Goal: Information Seeking & Learning: Learn about a topic

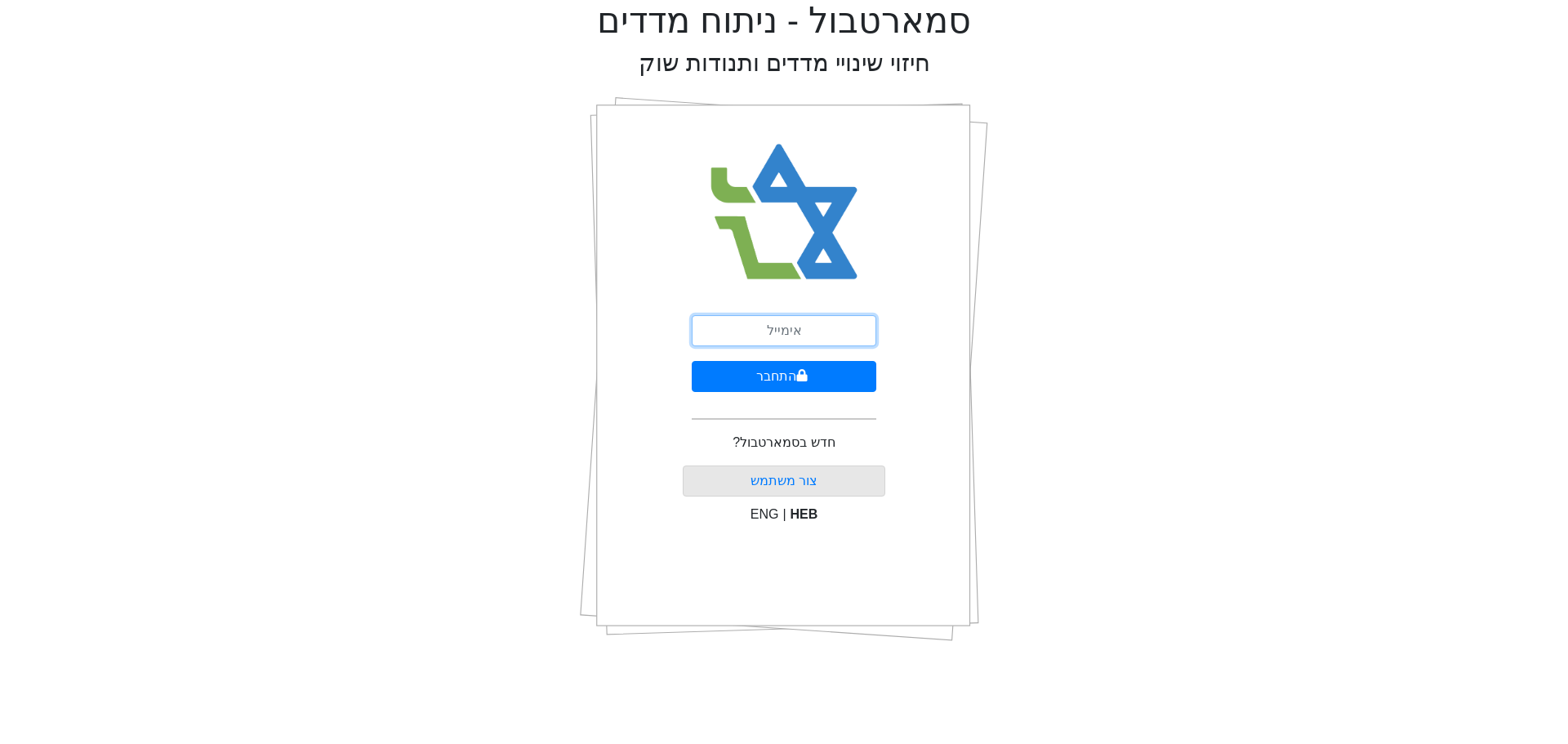
click at [806, 330] on input "email" at bounding box center [784, 331] width 184 height 31
type input "ז"
type input "[EMAIL_ADDRESS][DOMAIN_NAME]"
click at [777, 383] on button "התחבר" at bounding box center [784, 376] width 184 height 31
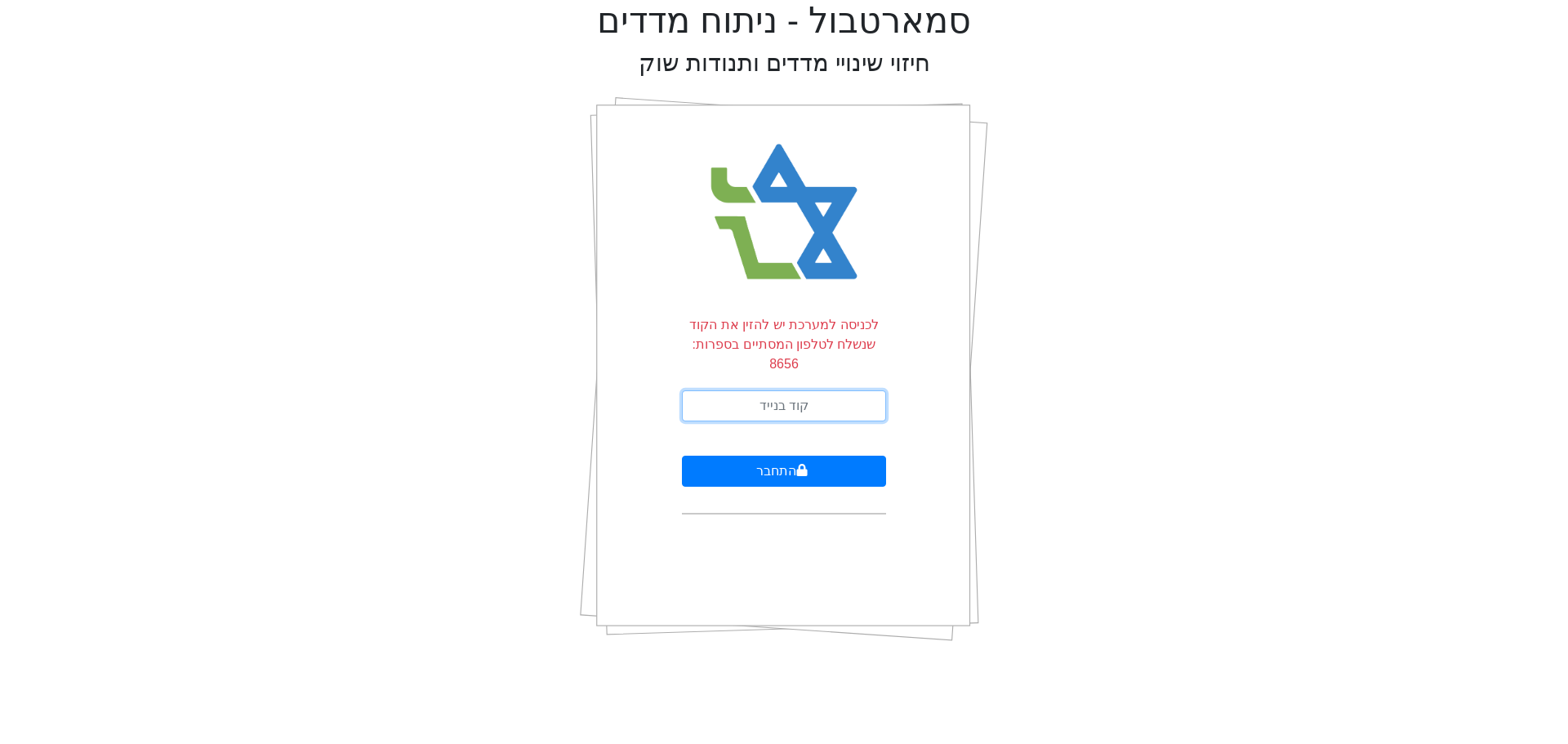
click at [818, 391] on input "text" at bounding box center [783, 406] width 204 height 31
type input "985542"
click at [682, 456] on button "התחבר" at bounding box center [783, 472] width 204 height 31
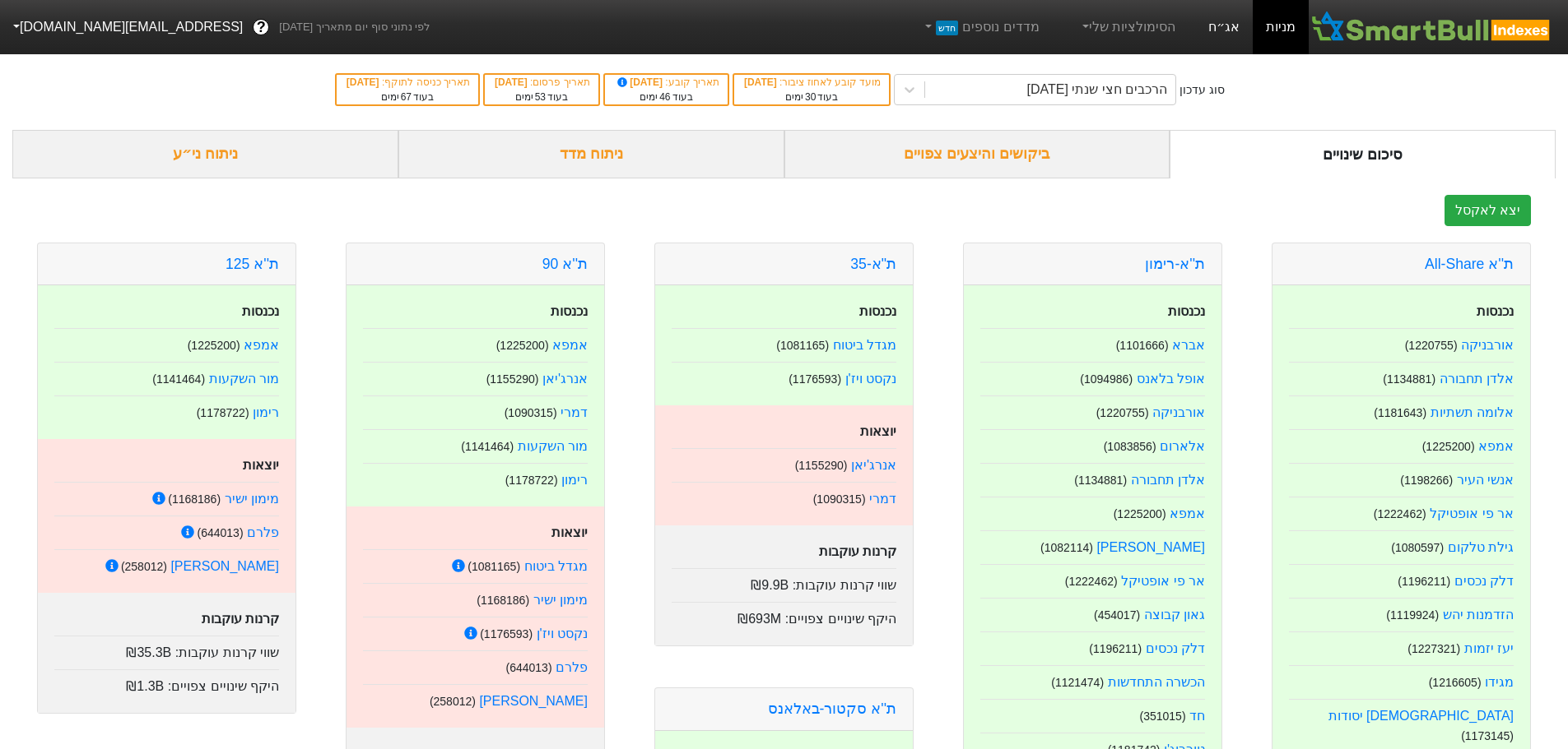
click at [1218, 25] on link "אג״ח" at bounding box center [1224, 27] width 57 height 55
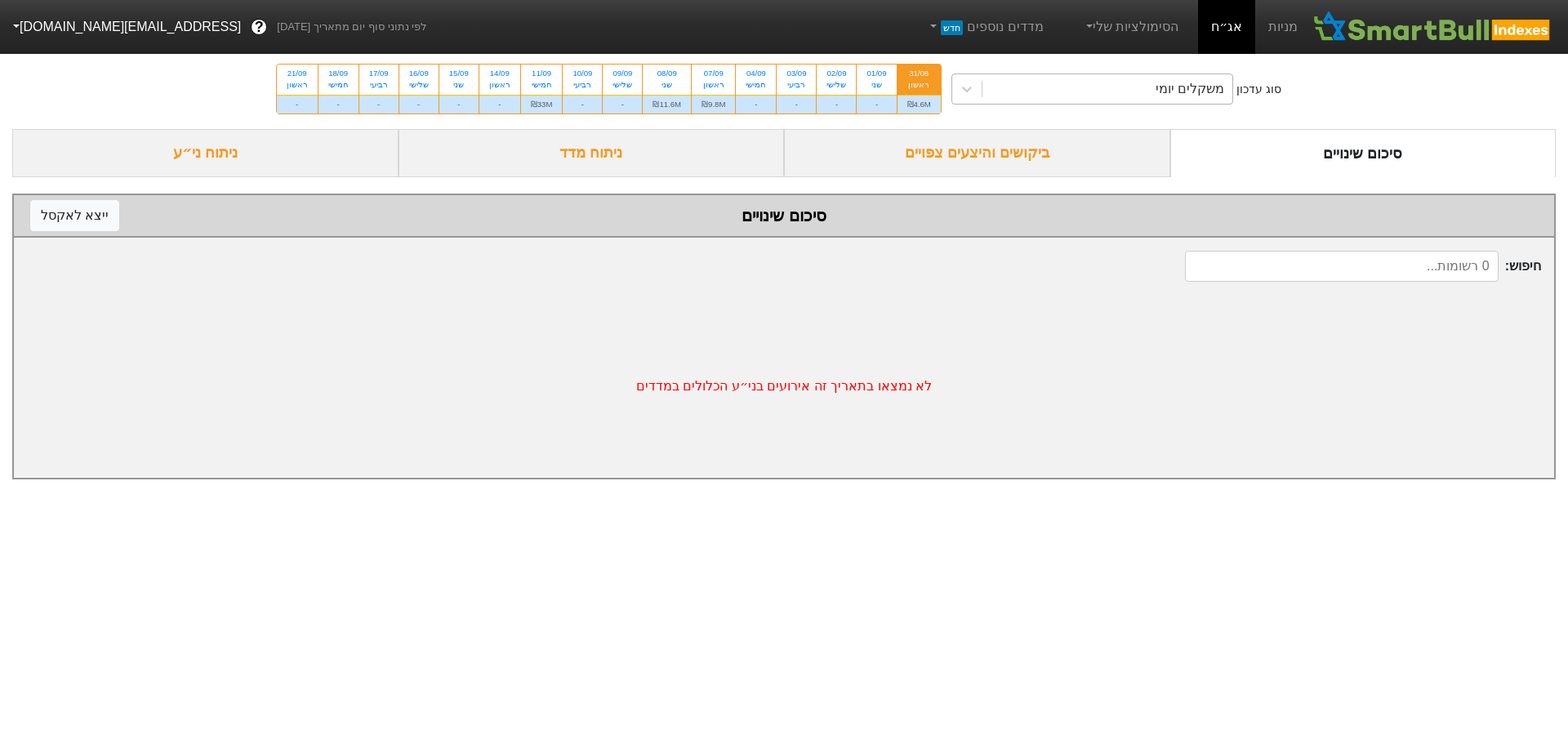
click at [1093, 90] on div "משקלים יומי" at bounding box center [1108, 89] width 250 height 29
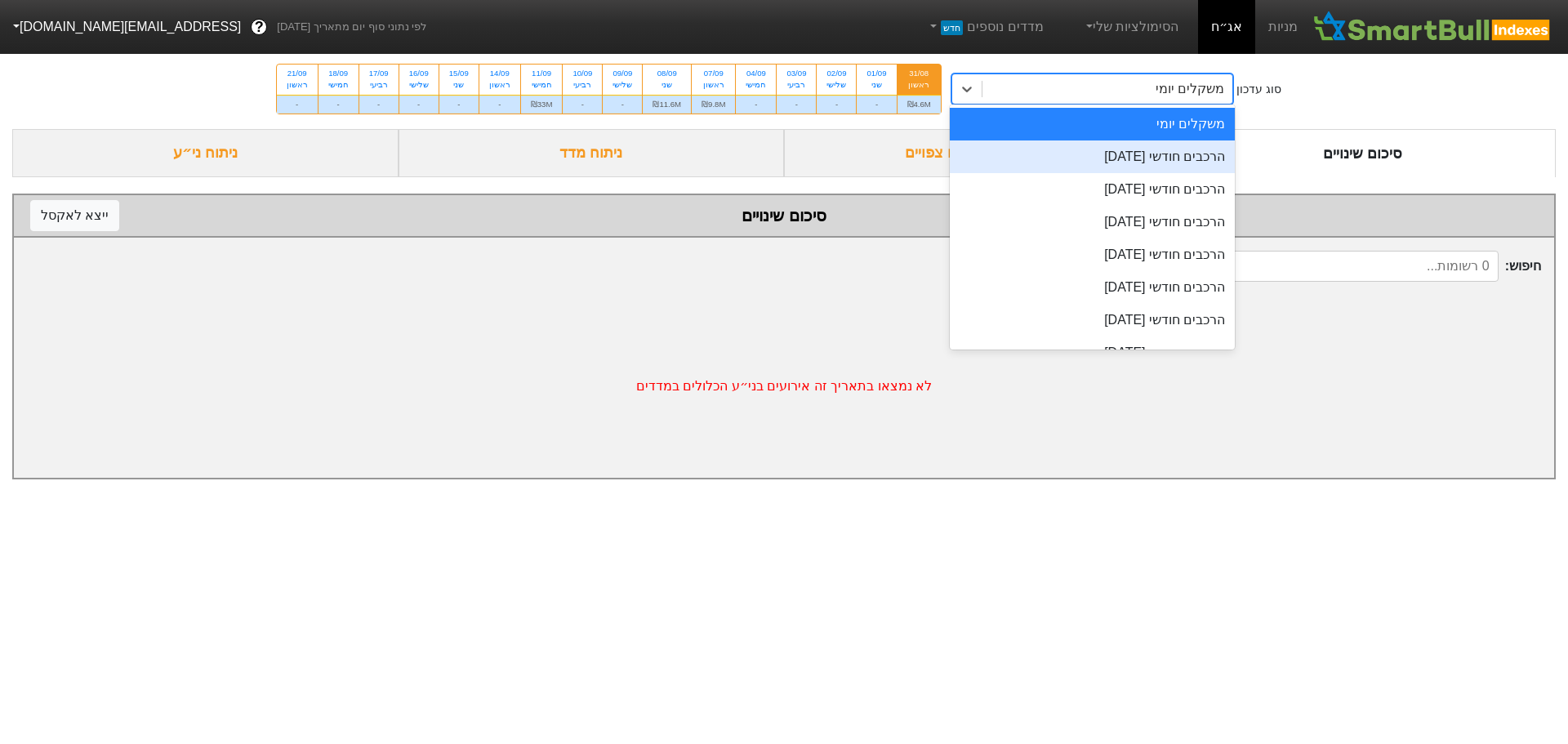
click at [1066, 152] on div "הרכבים חודשי [DATE]" at bounding box center [1093, 157] width 286 height 33
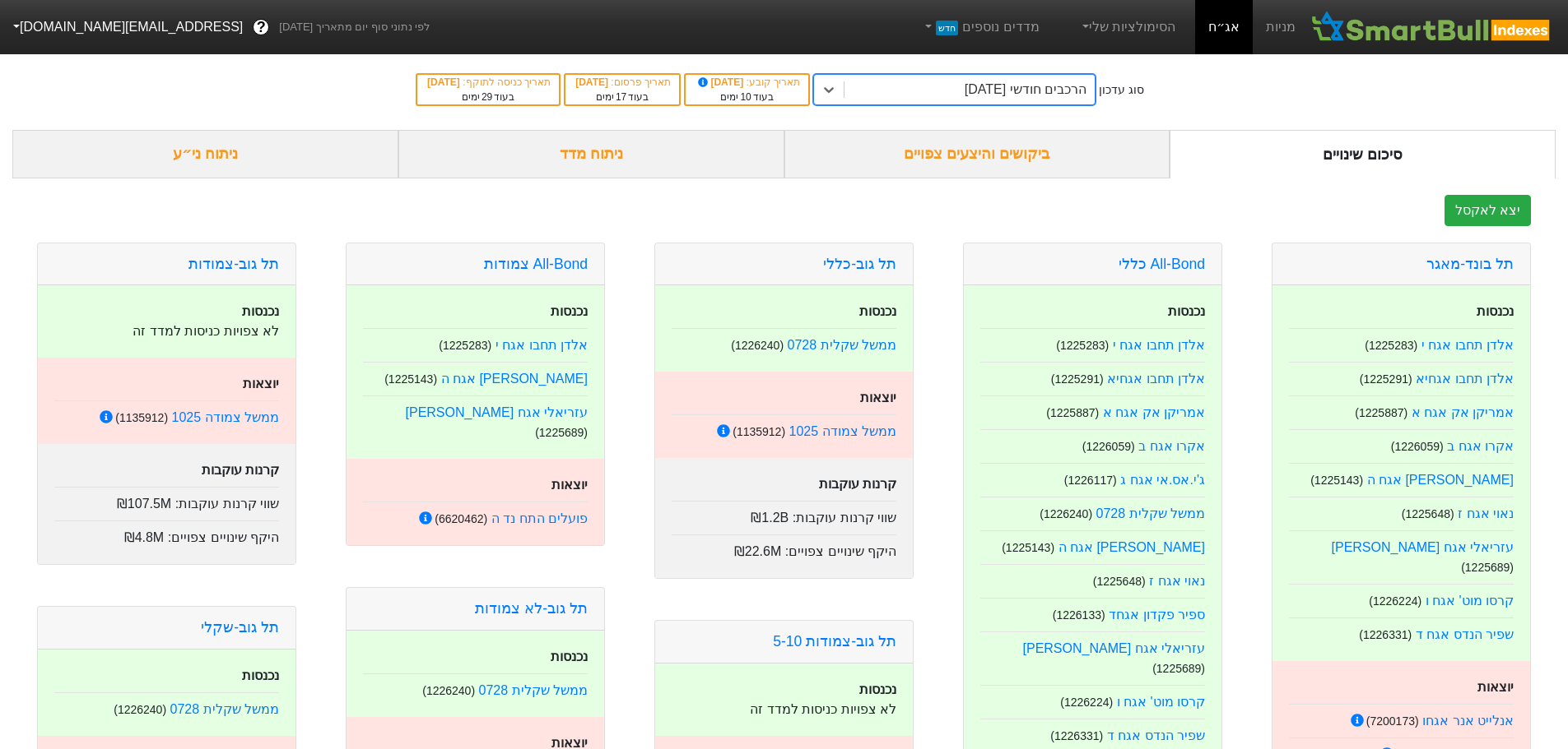
click at [1030, 157] on div "ביקושים והיצעים צפויים" at bounding box center [977, 154] width 386 height 49
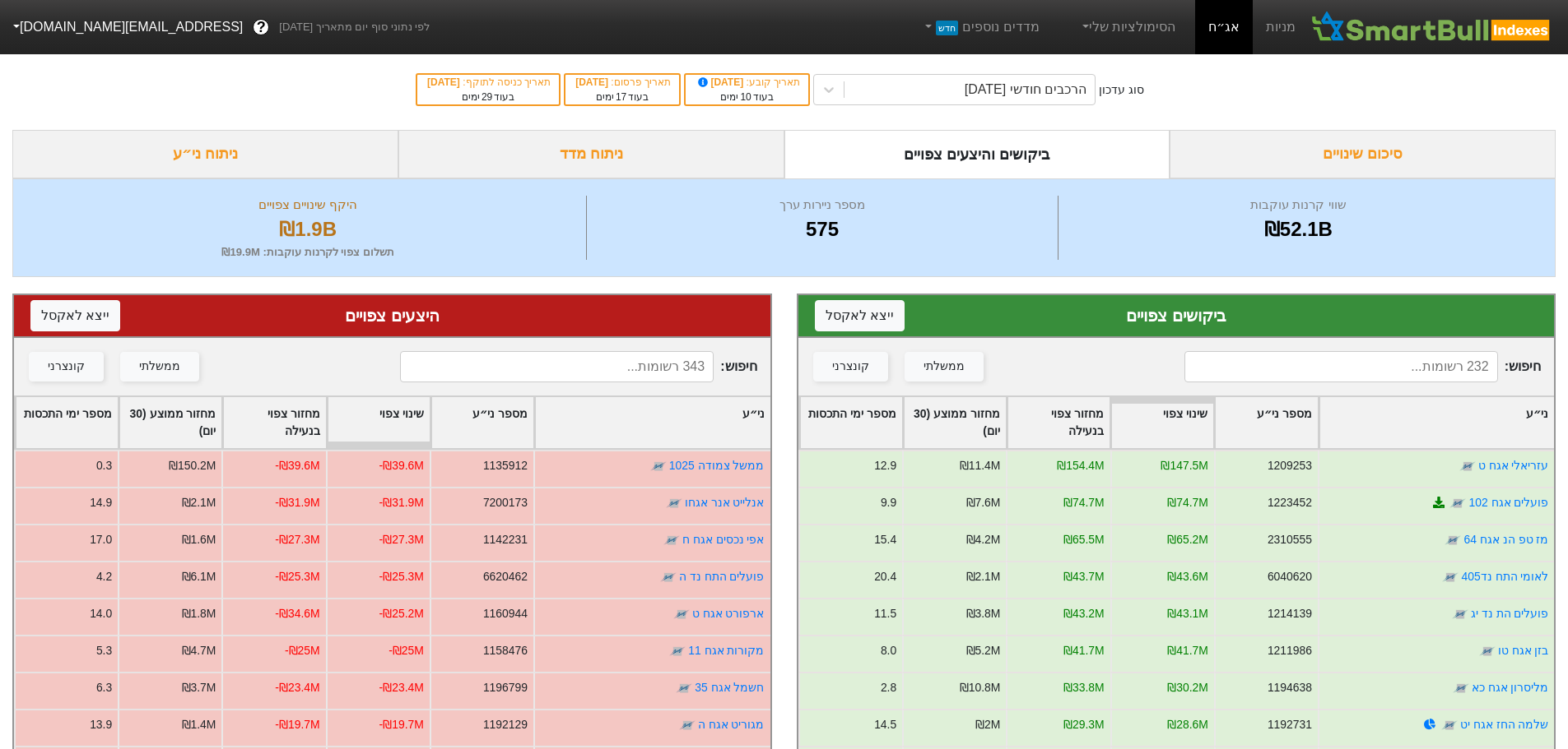
click at [634, 368] on input at bounding box center [557, 367] width 314 height 31
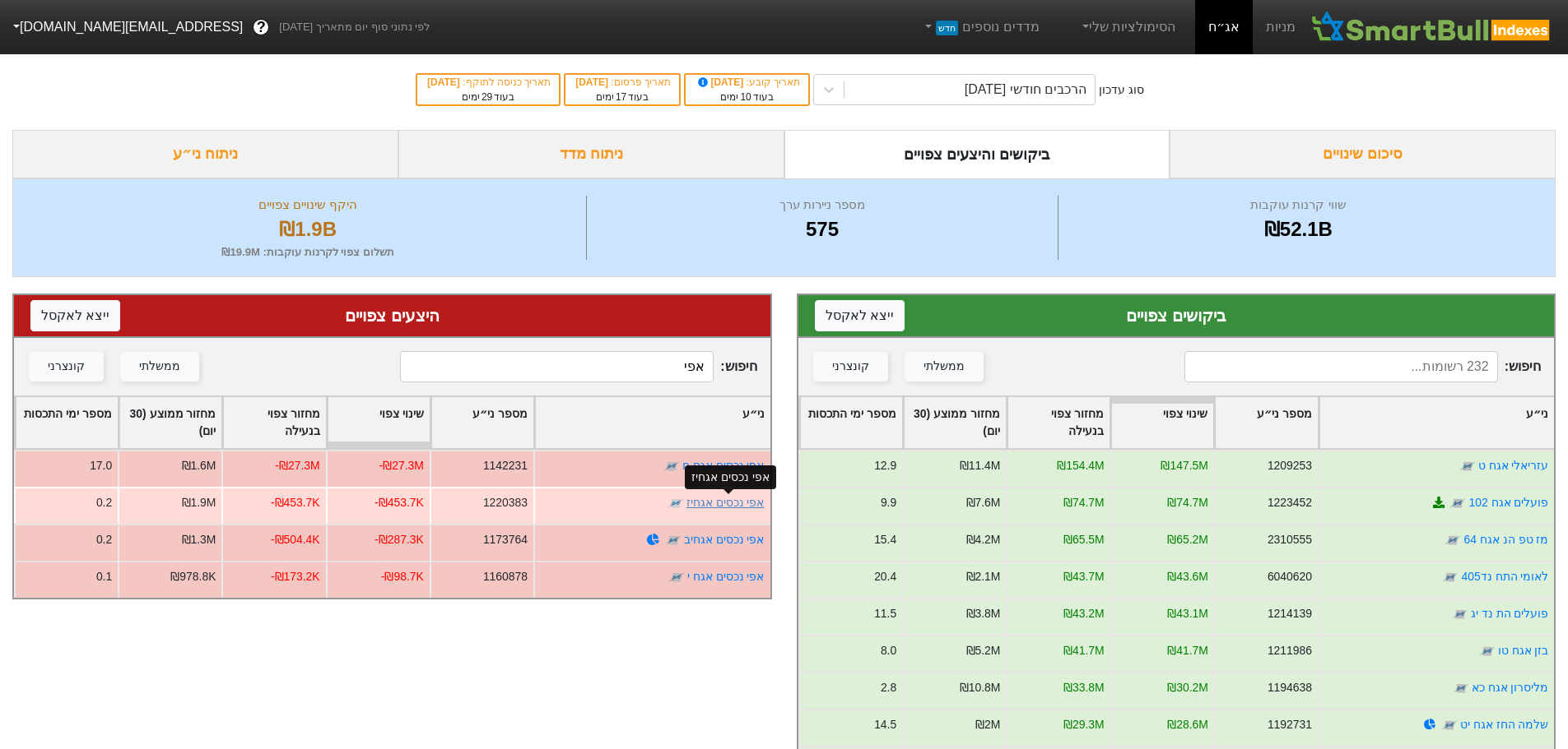
type input "אפי"
click at [732, 501] on link "אפי נכסים אגחיז" at bounding box center [725, 502] width 78 height 13
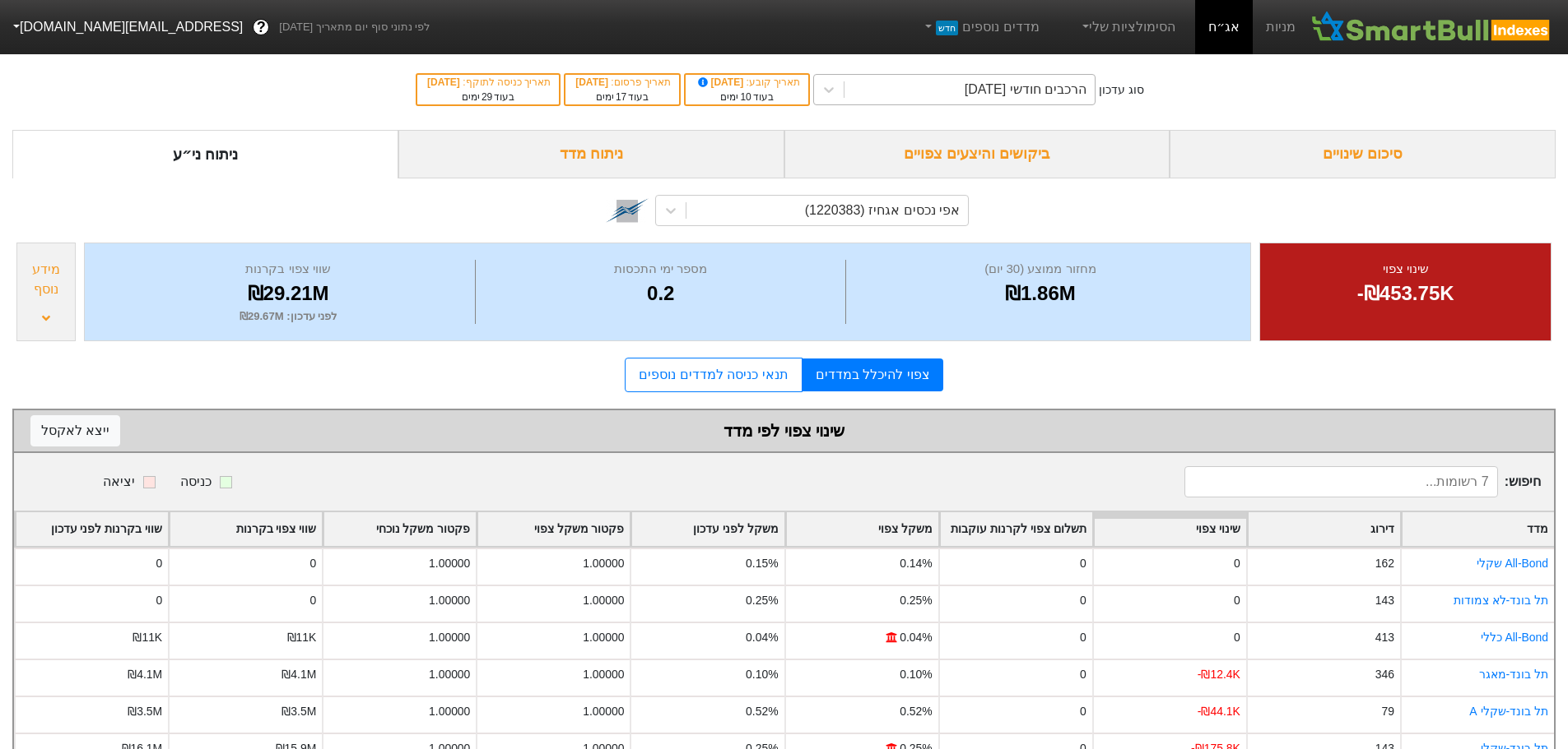
click at [1040, 95] on div "הרכבים חודשי [DATE]" at bounding box center [1025, 89] width 121 height 20
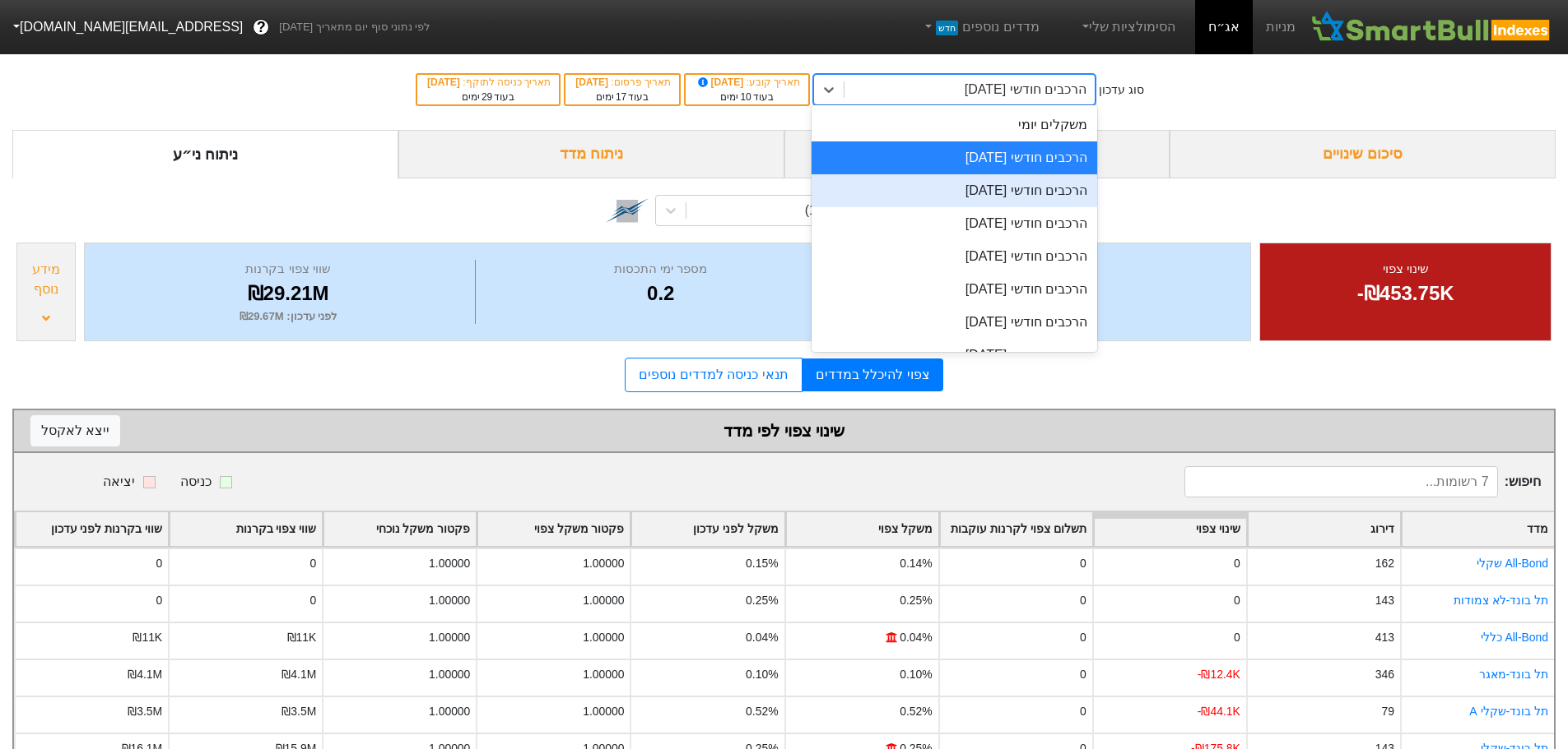
click at [1001, 191] on div "הרכבים חודשי [DATE]" at bounding box center [954, 191] width 285 height 33
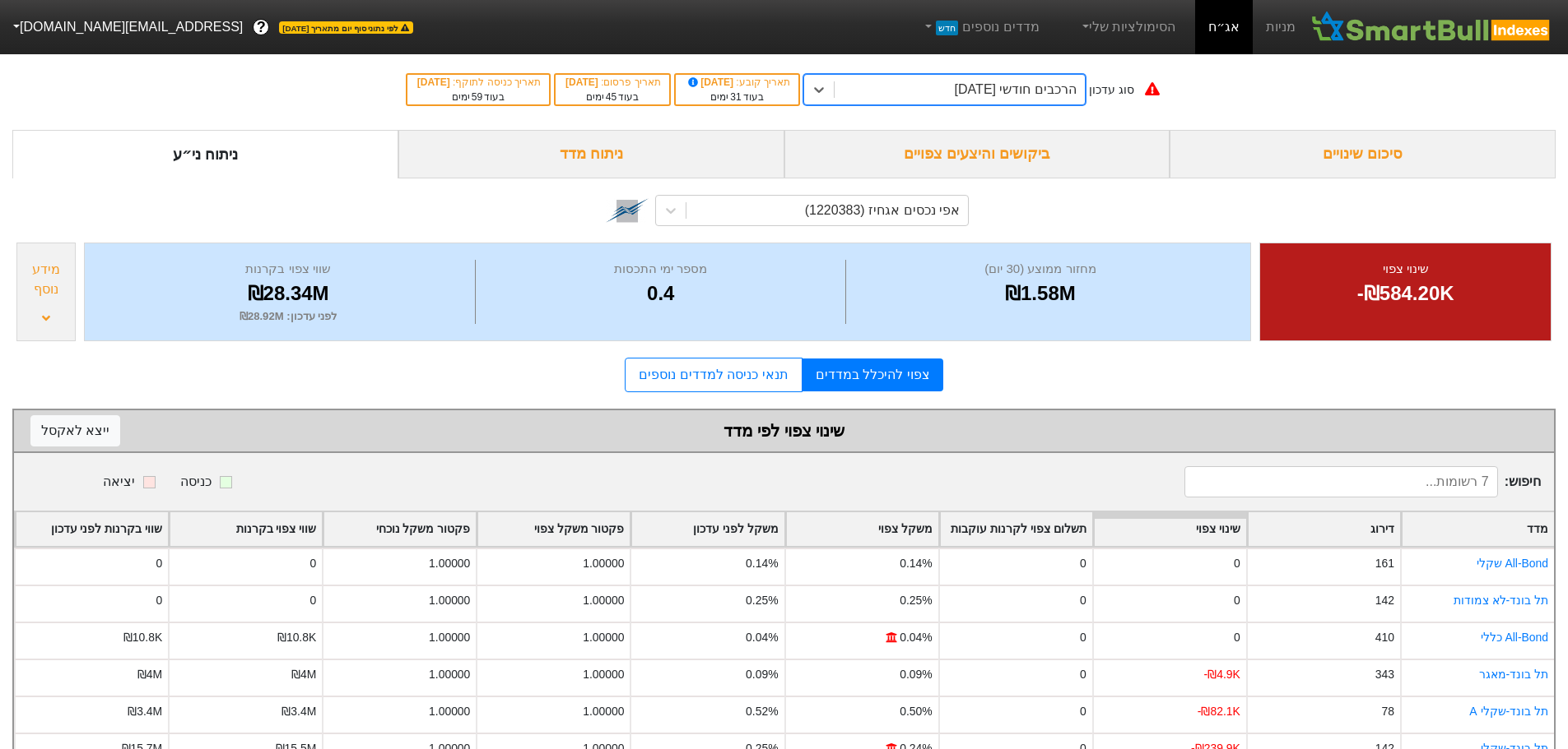
click at [1037, 97] on div "הרכבים חודשי [DATE]" at bounding box center [1016, 89] width 121 height 20
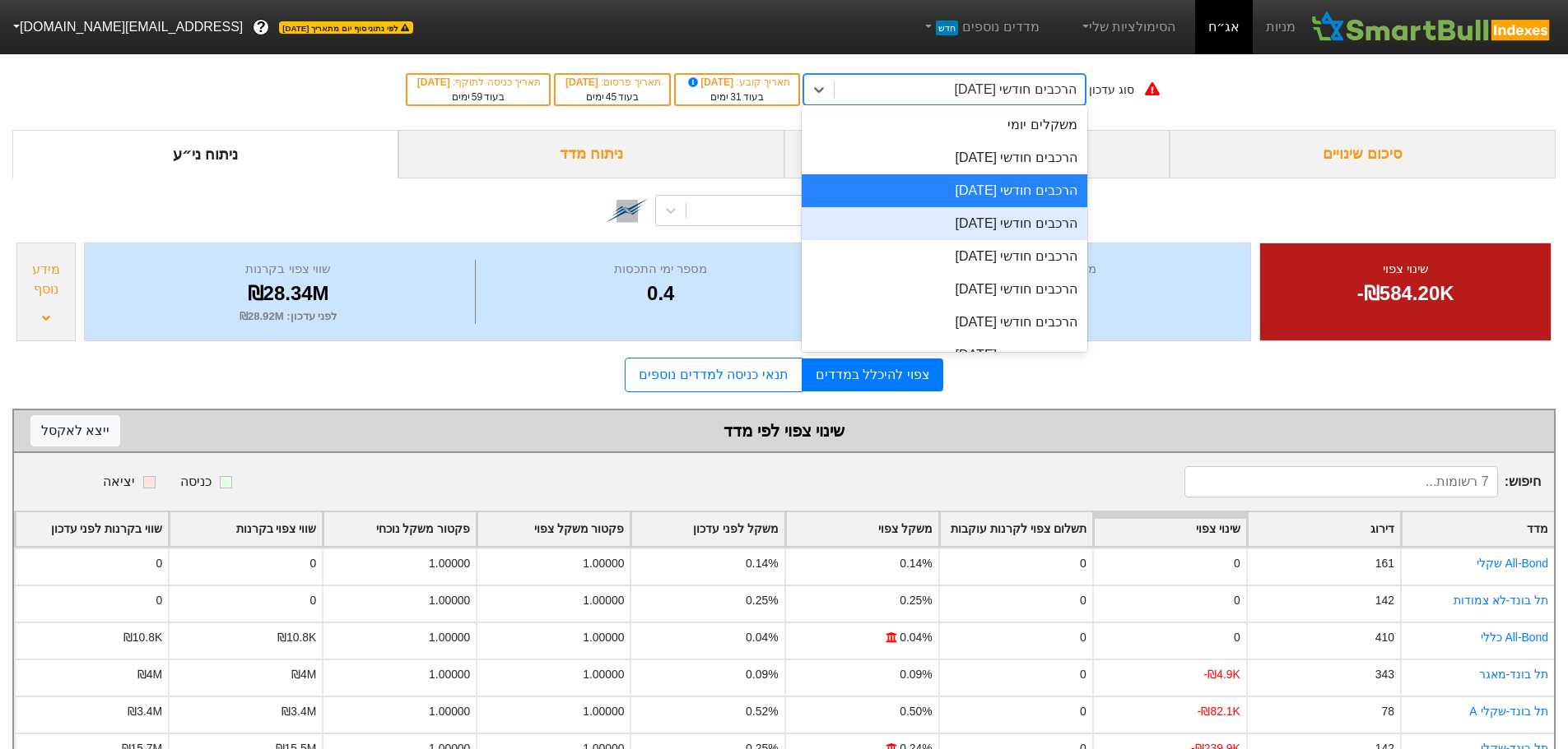
click at [1002, 225] on div "הרכבים חודשי [DATE]" at bounding box center [944, 224] width 285 height 33
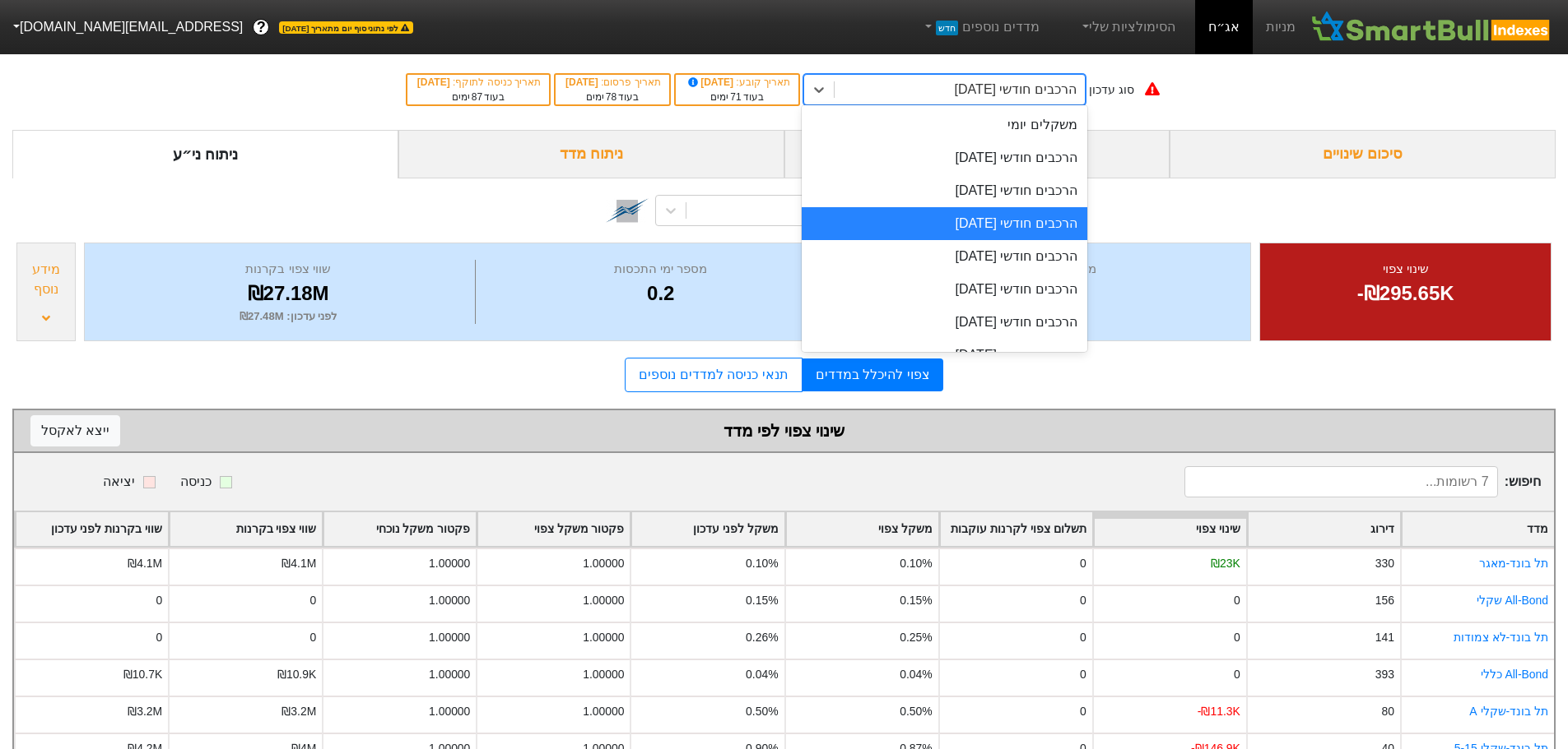
click at [1059, 92] on div "הרכבים חודשי [DATE]" at bounding box center [1016, 89] width 121 height 20
click at [1038, 257] on div "הרכבים חודשי [DATE]" at bounding box center [944, 257] width 285 height 33
